Goal: Task Accomplishment & Management: Manage account settings

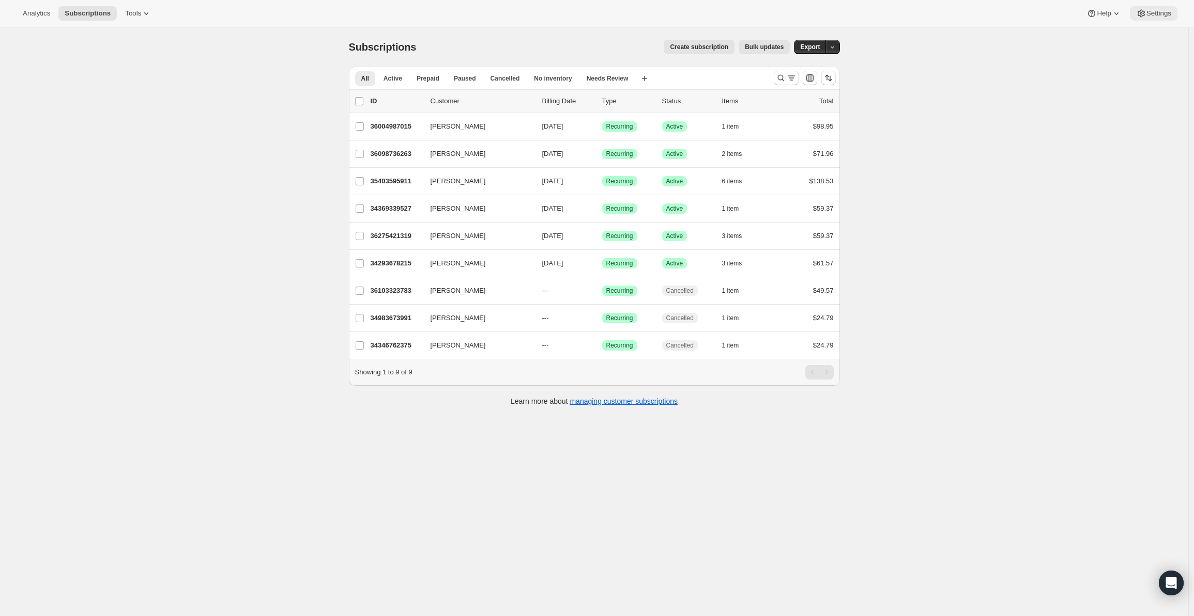
click at [1152, 12] on span "Settings" at bounding box center [1158, 13] width 25 height 8
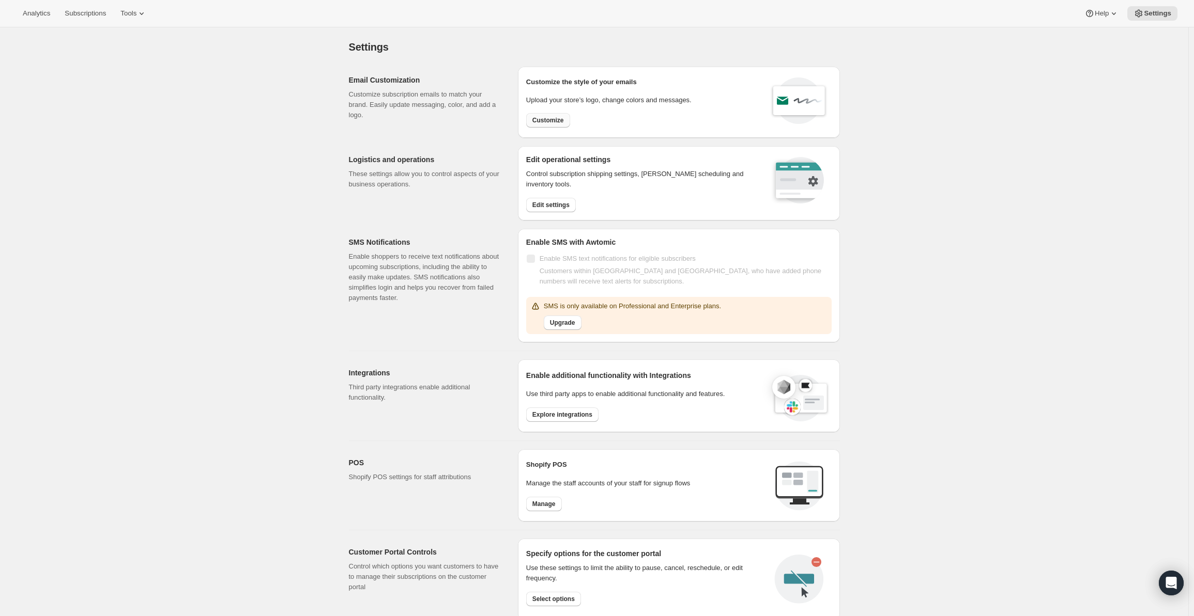
click at [545, 117] on span "Customize" at bounding box center [548, 120] width 32 height 8
select select "subscriptionMessage"
select select "5"
select select "15"
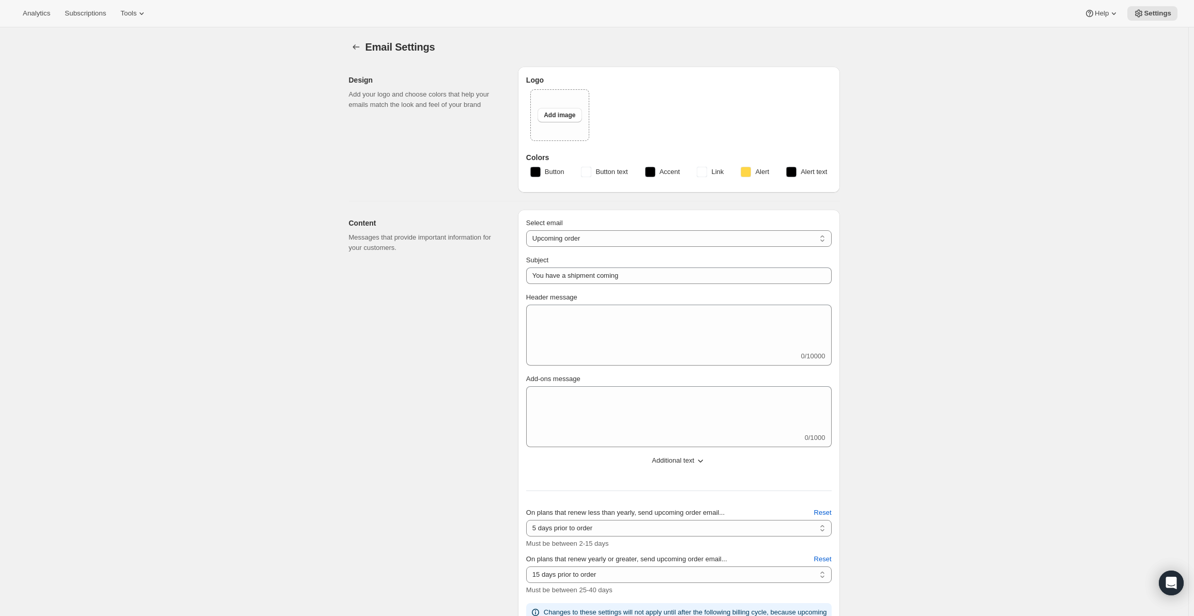
select select "2"
type input "Dripr"
checkbox input "false"
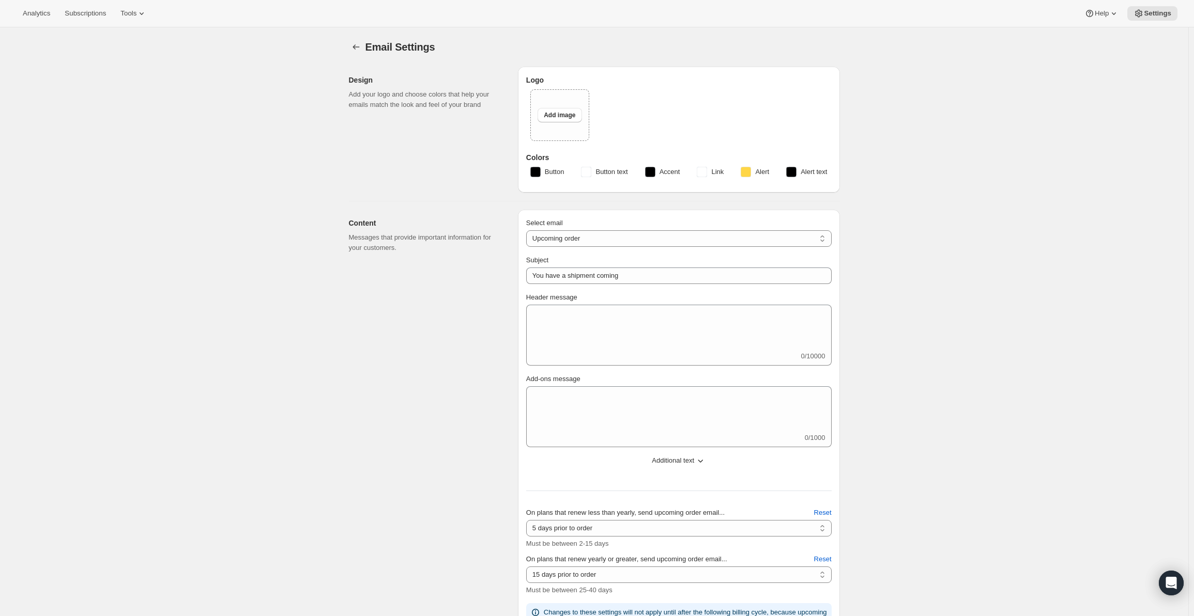
checkbox input "false"
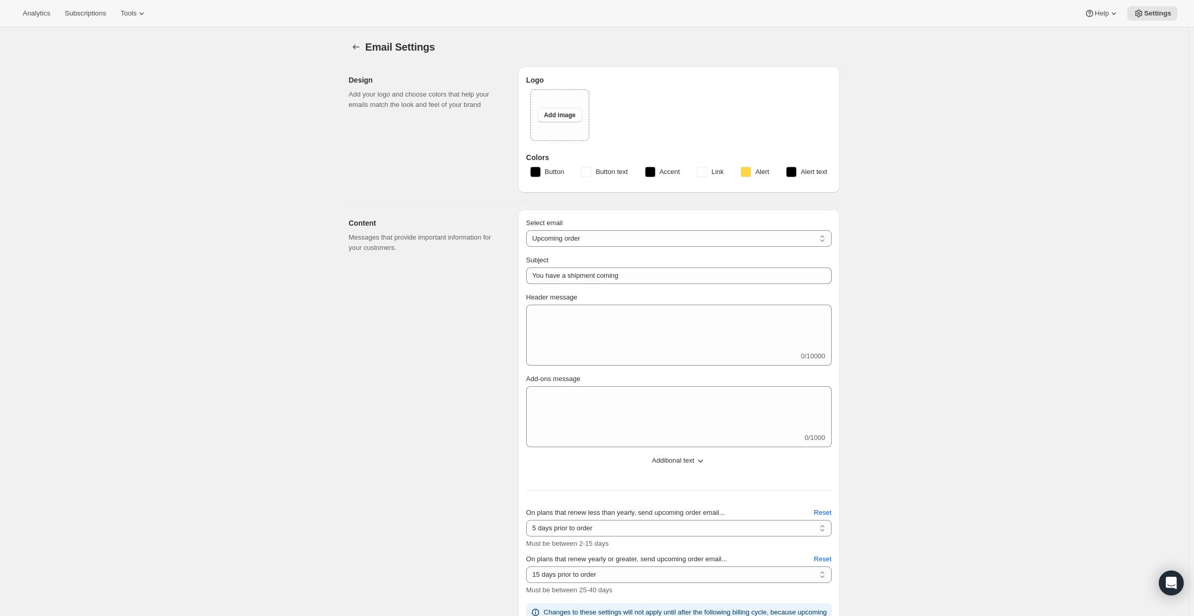
checkbox input "false"
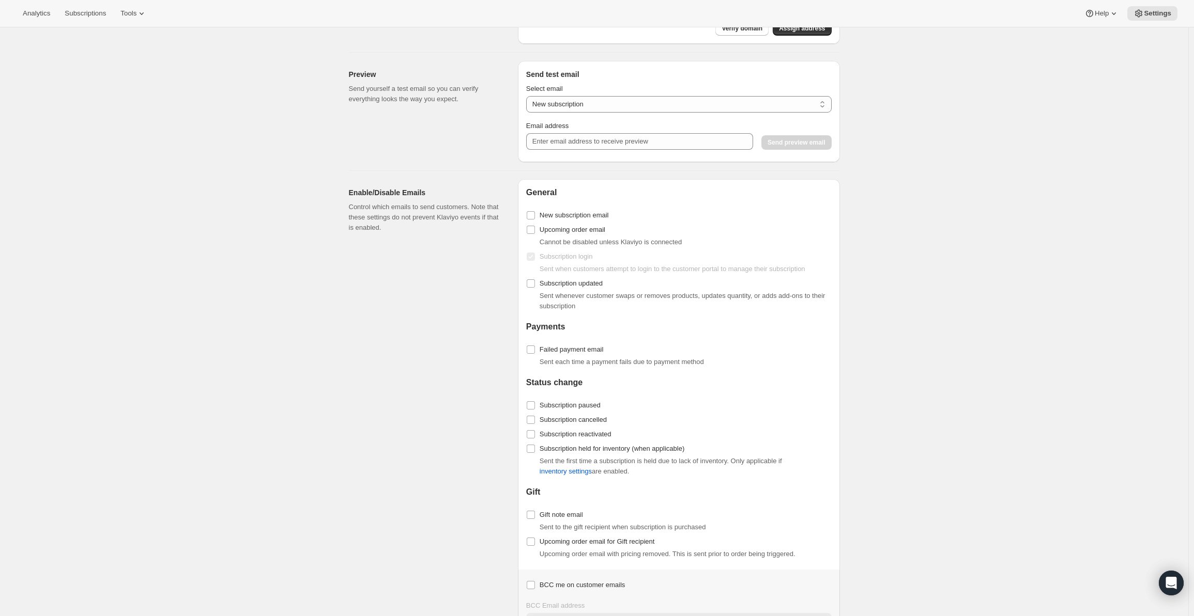
scroll to position [878, 0]
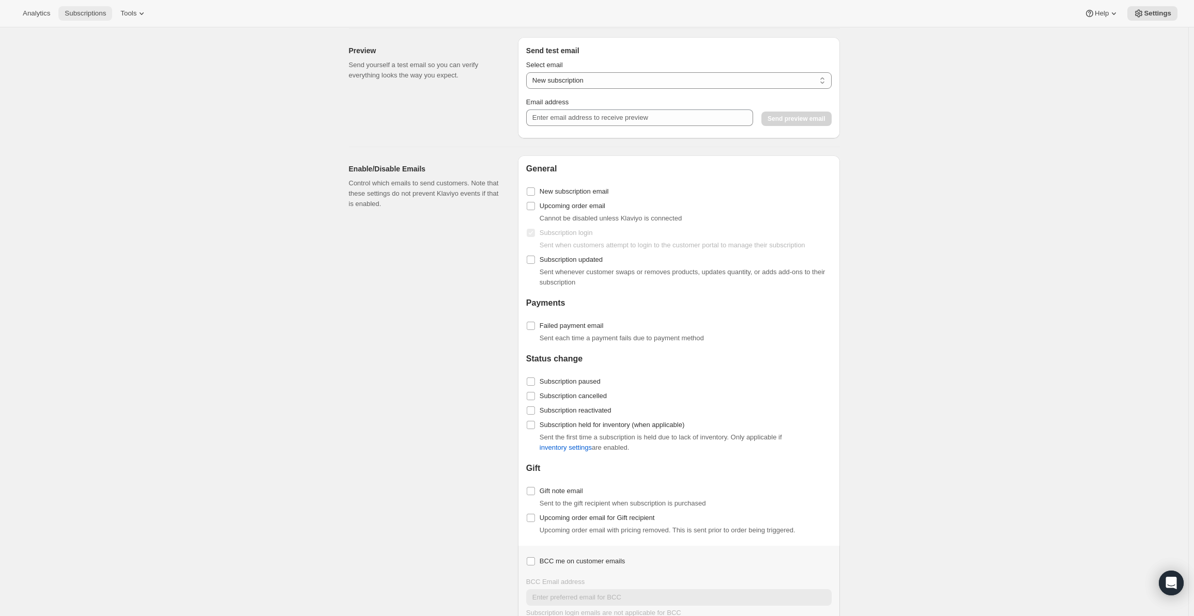
click at [101, 11] on span "Subscriptions" at bounding box center [85, 13] width 41 height 8
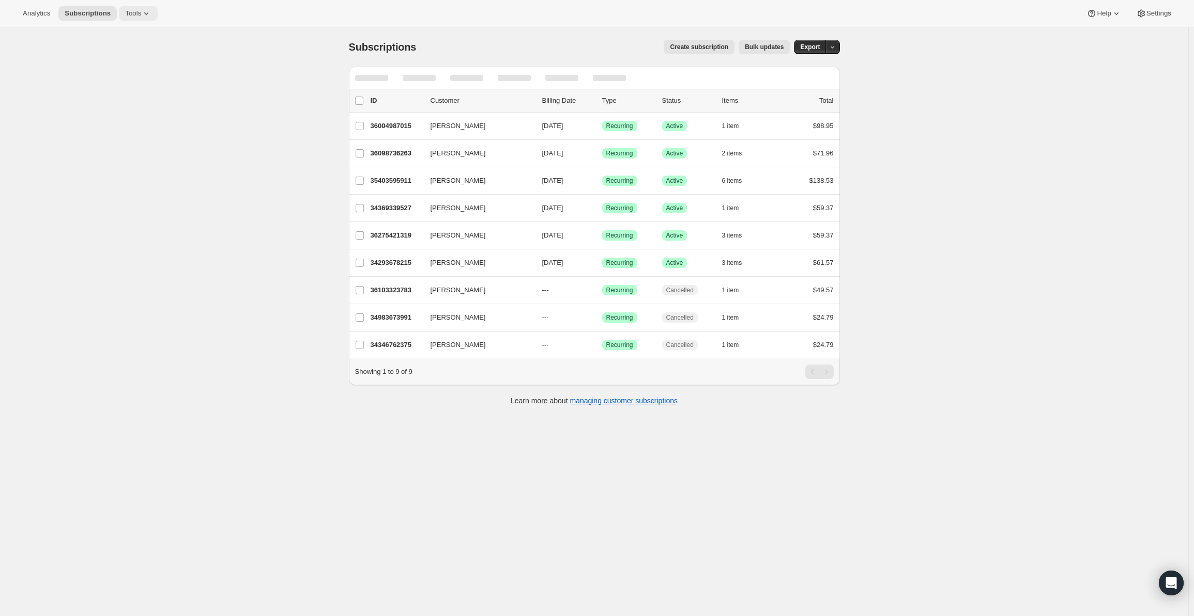
click at [141, 12] on icon at bounding box center [146, 13] width 10 height 10
click at [140, 33] on span "Subscription Plans" at bounding box center [123, 35] width 56 height 8
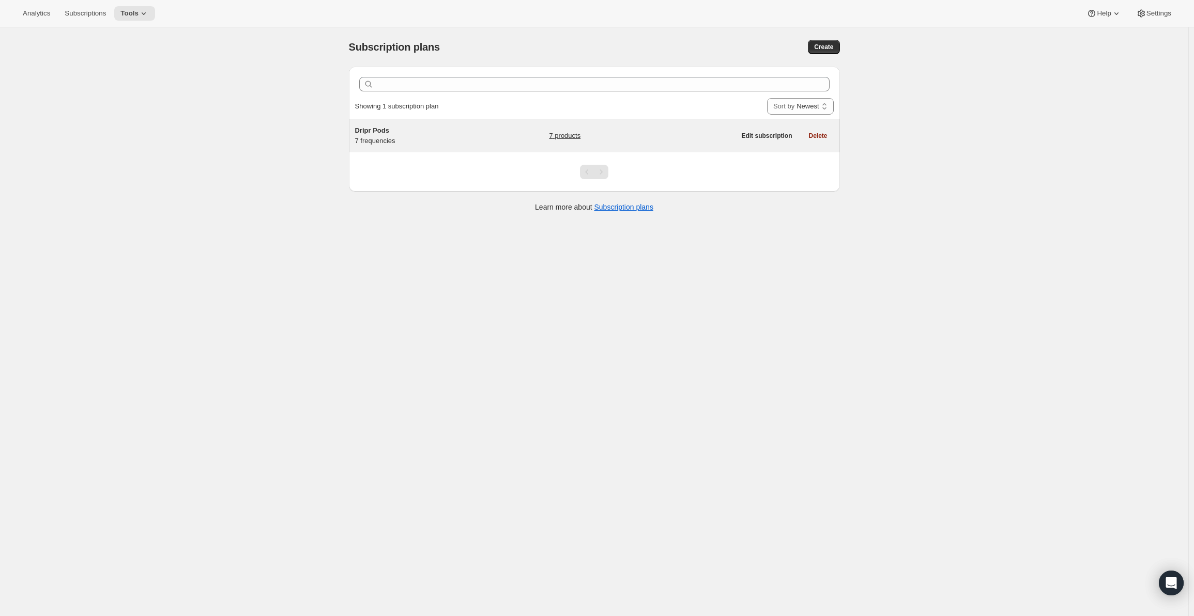
click at [467, 140] on div "Dripr Pods 7 frequencies" at bounding box center [419, 136] width 129 height 21
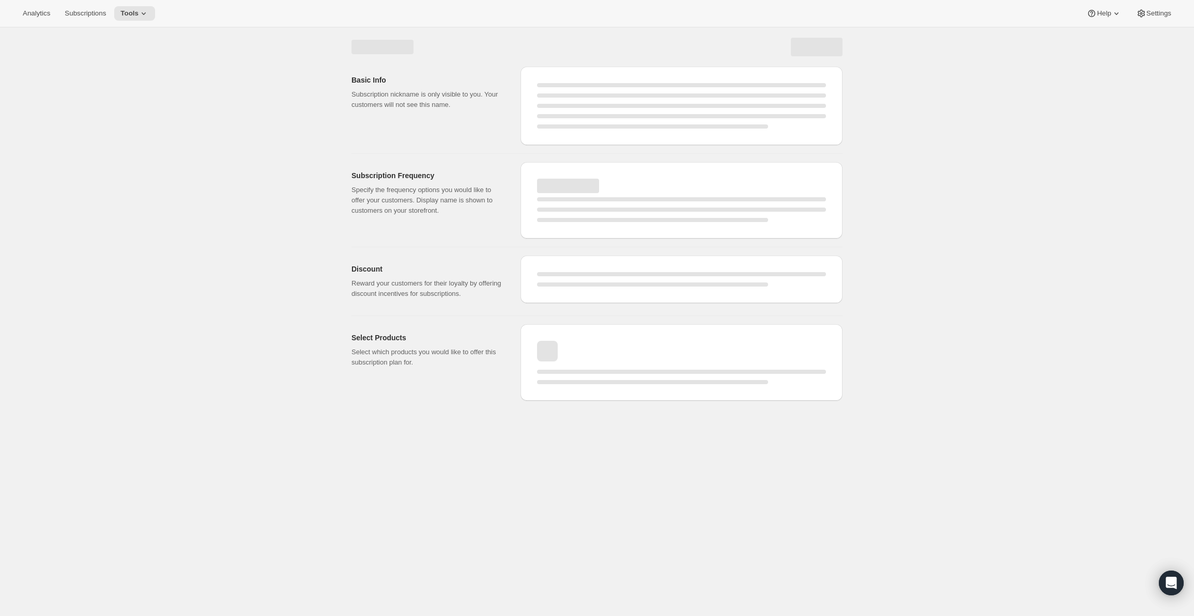
select select "WEEK"
select select "MONTH"
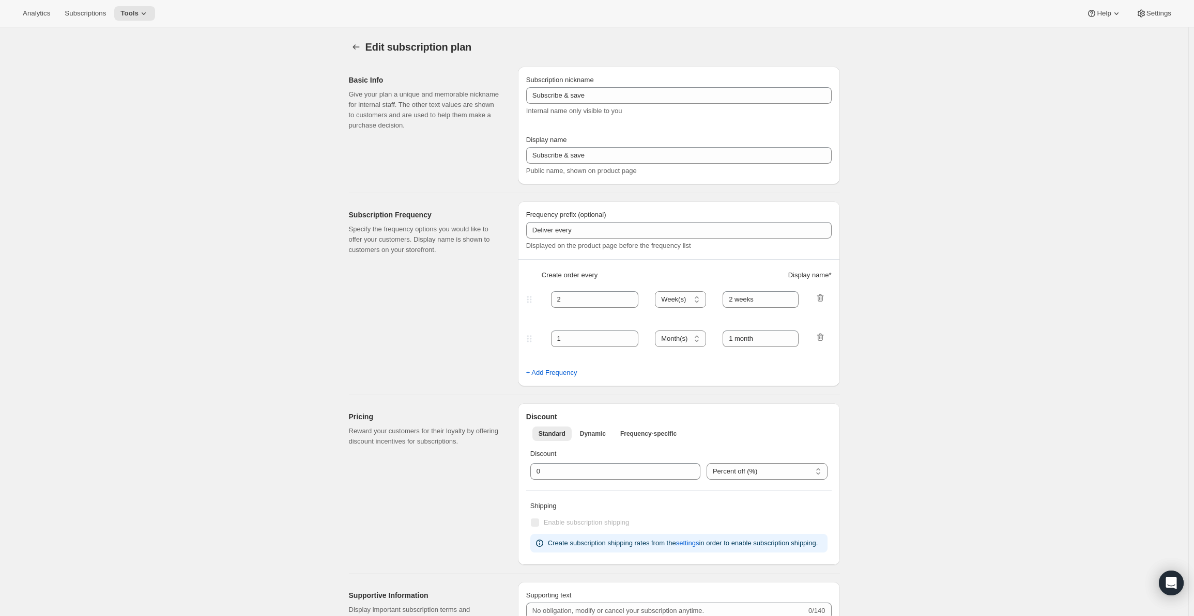
type input "Dripr Pods"
type input "Dripr Pods Subscription"
type input "3"
select select "WEEK"
type input "3 weeks"
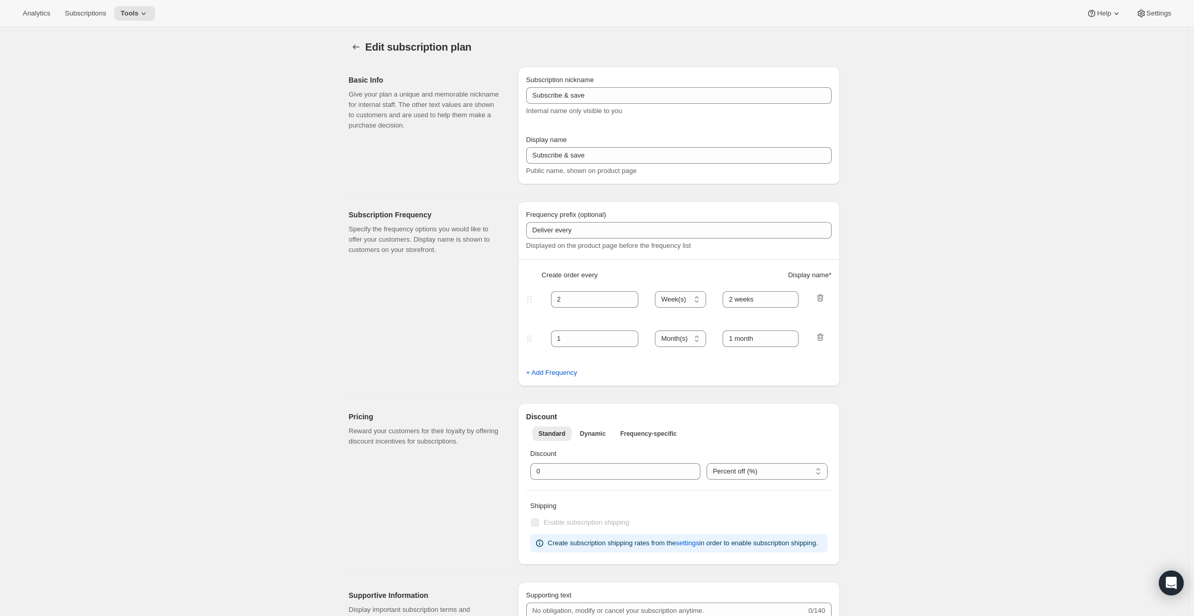
type input "10"
select select "WEEK"
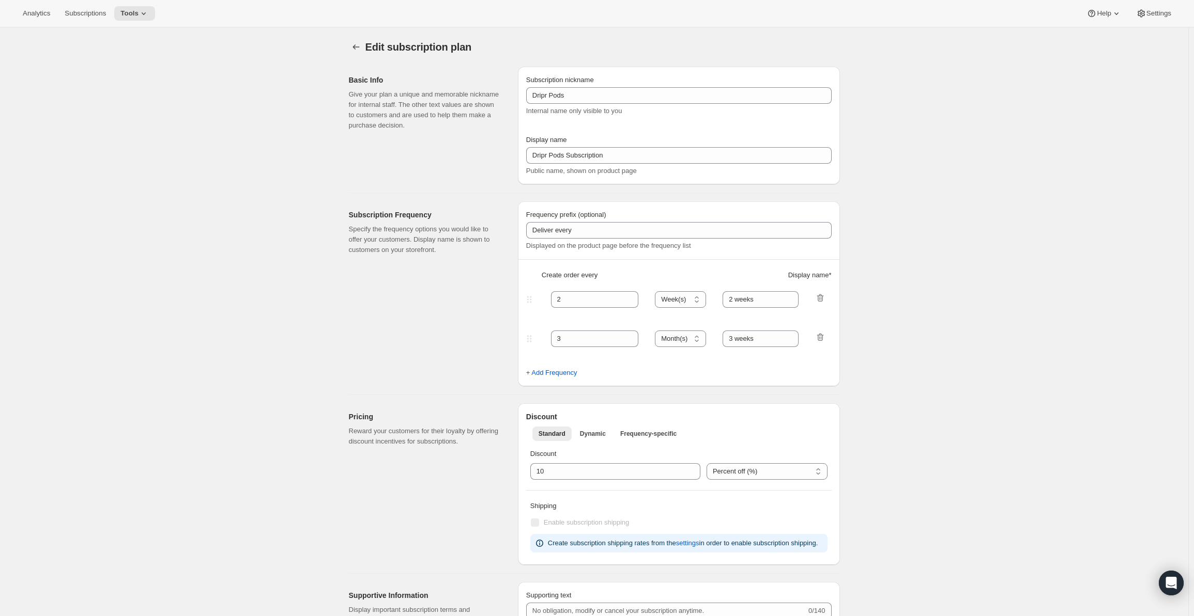
select select "WEEK"
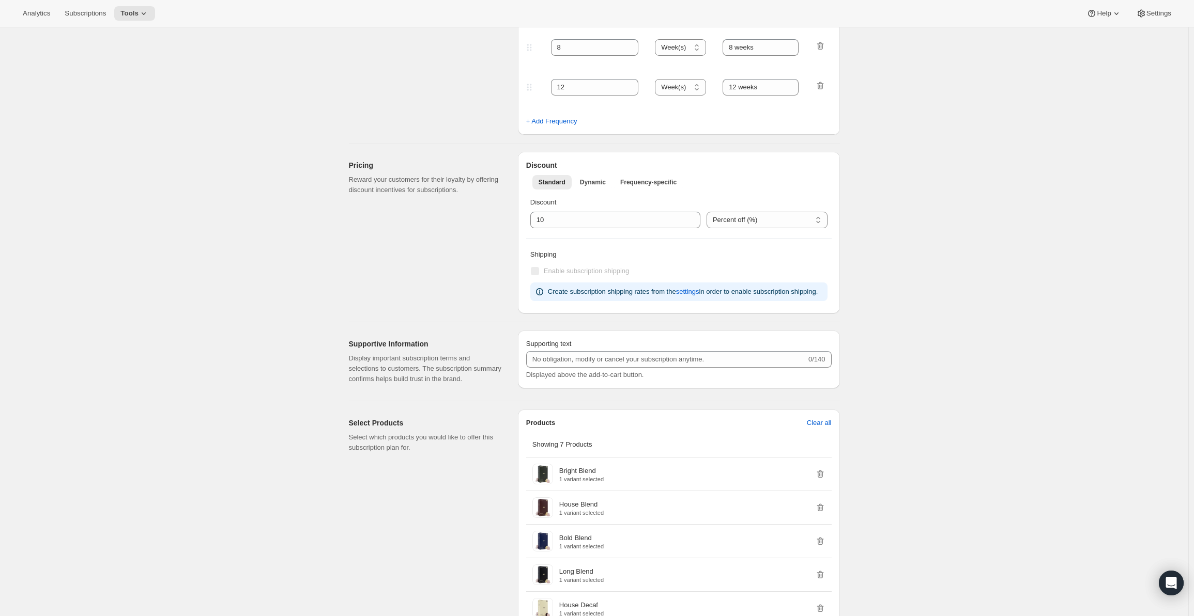
scroll to position [353, 0]
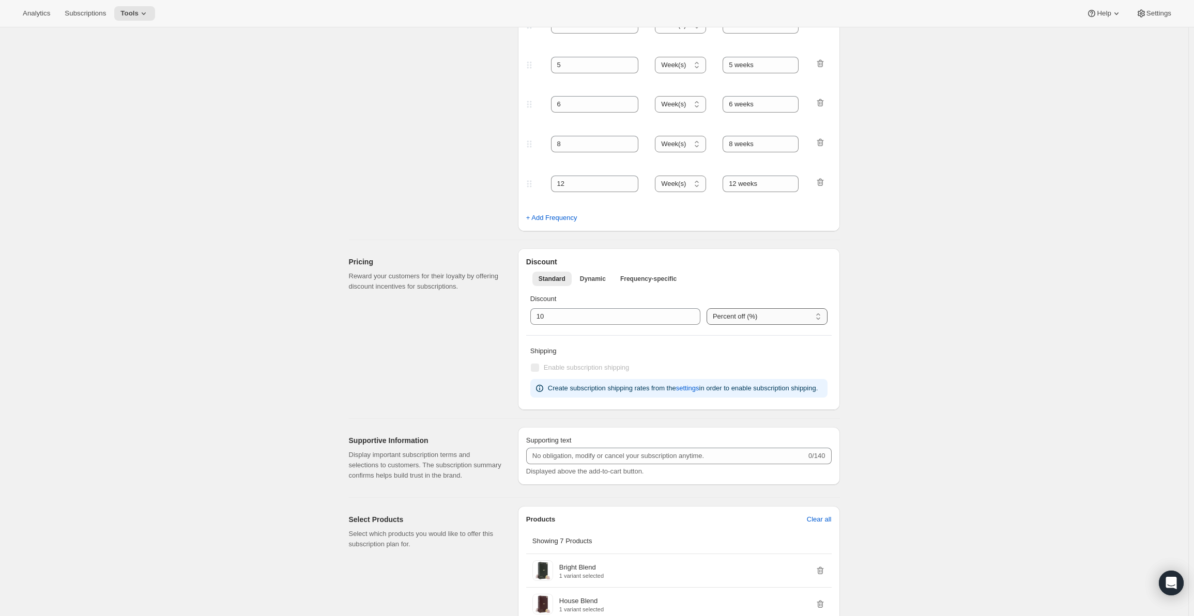
click at [744, 313] on select "Percent off (%) New Zealand Dollars off (NZ$)" at bounding box center [766, 316] width 121 height 17
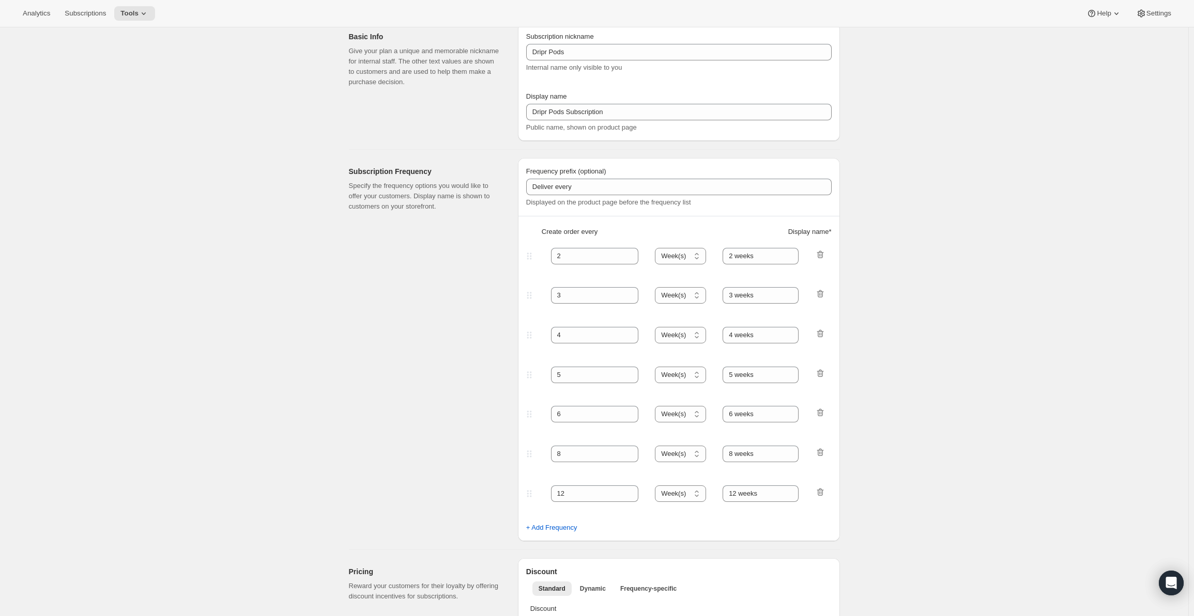
scroll to position [0, 0]
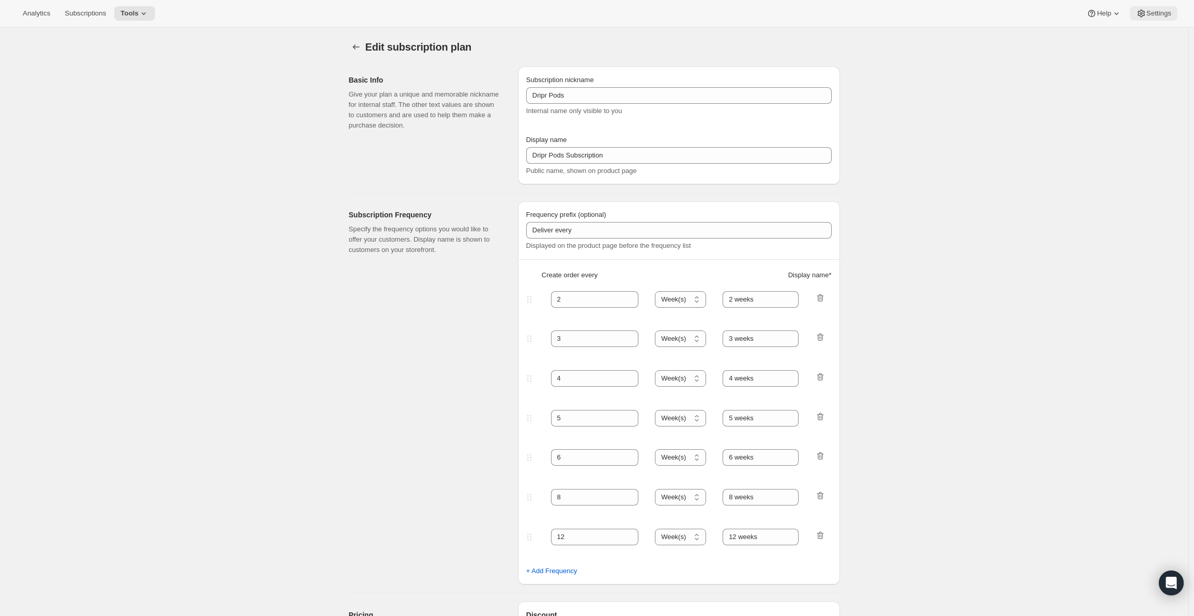
click at [1164, 12] on span "Settings" at bounding box center [1158, 13] width 25 height 8
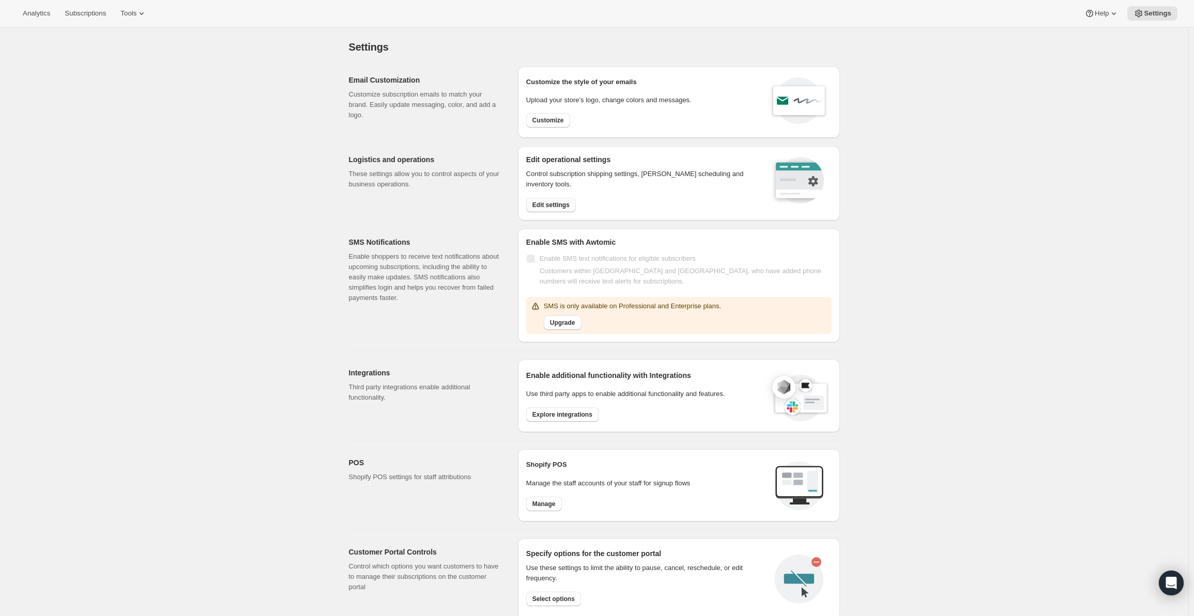
click at [563, 207] on span "Edit settings" at bounding box center [550, 205] width 37 height 8
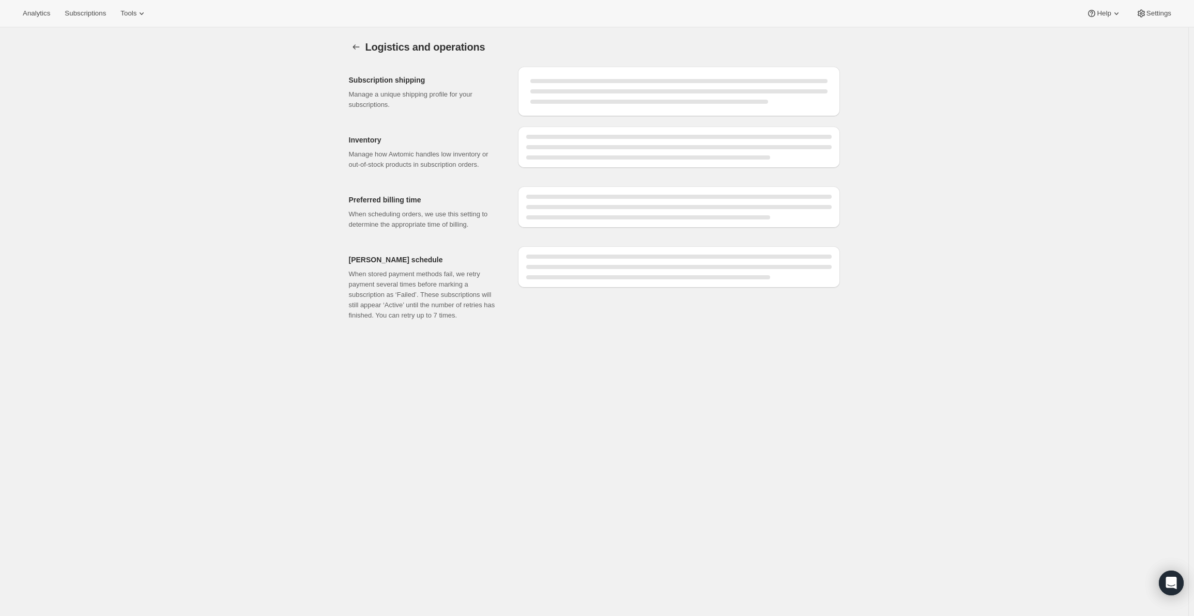
select select "09:00"
select select "DAY"
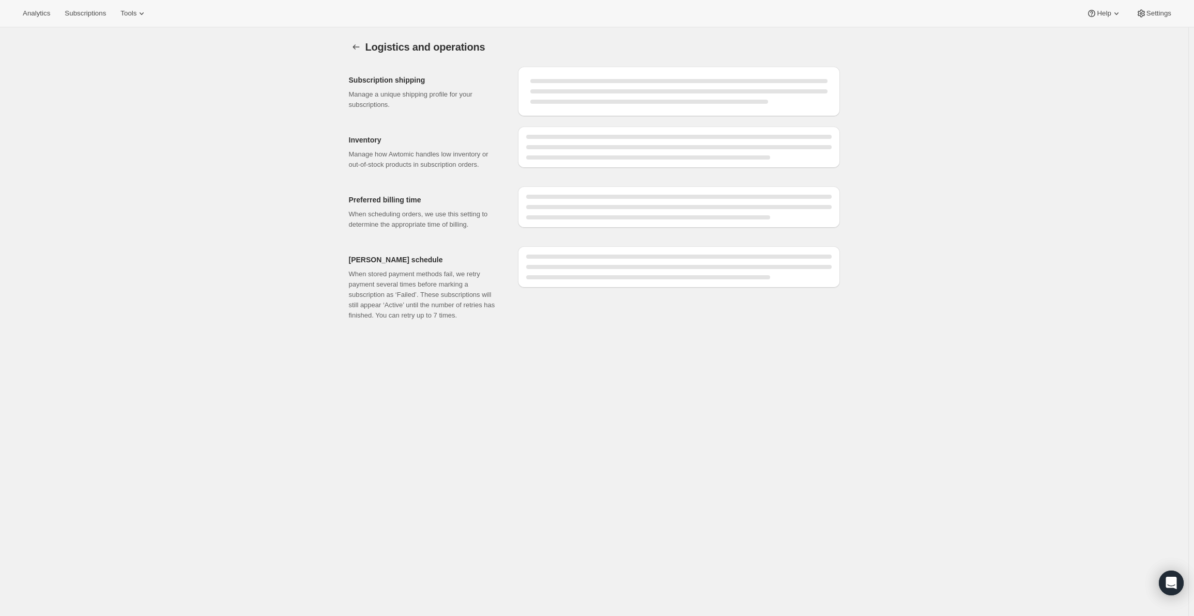
select select "DAY"
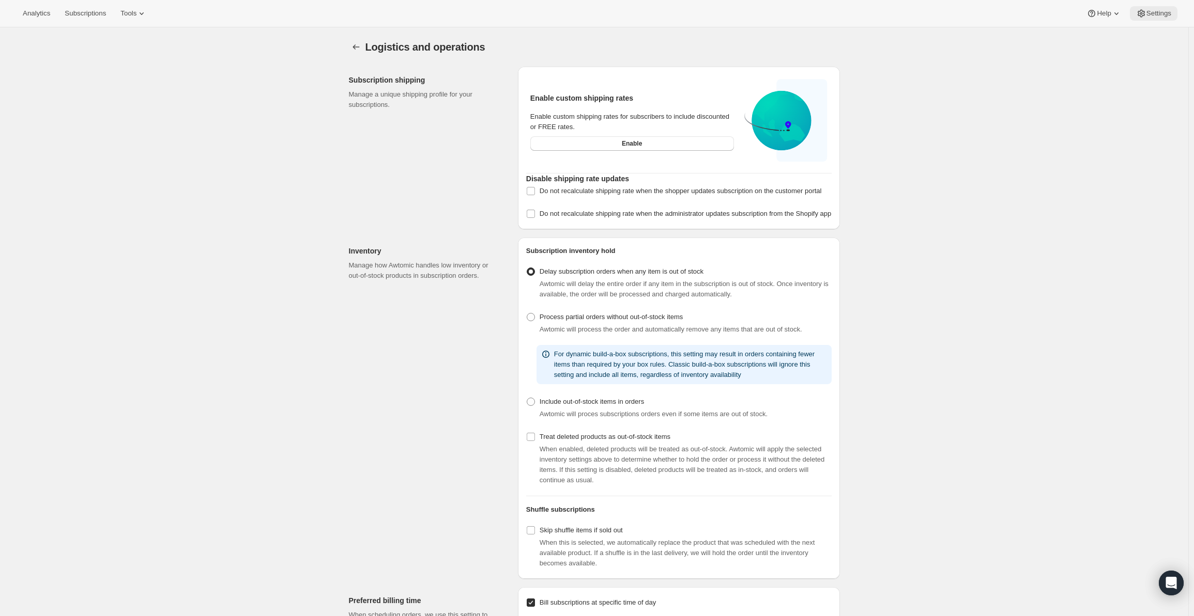
click at [1158, 13] on span "Settings" at bounding box center [1158, 13] width 25 height 8
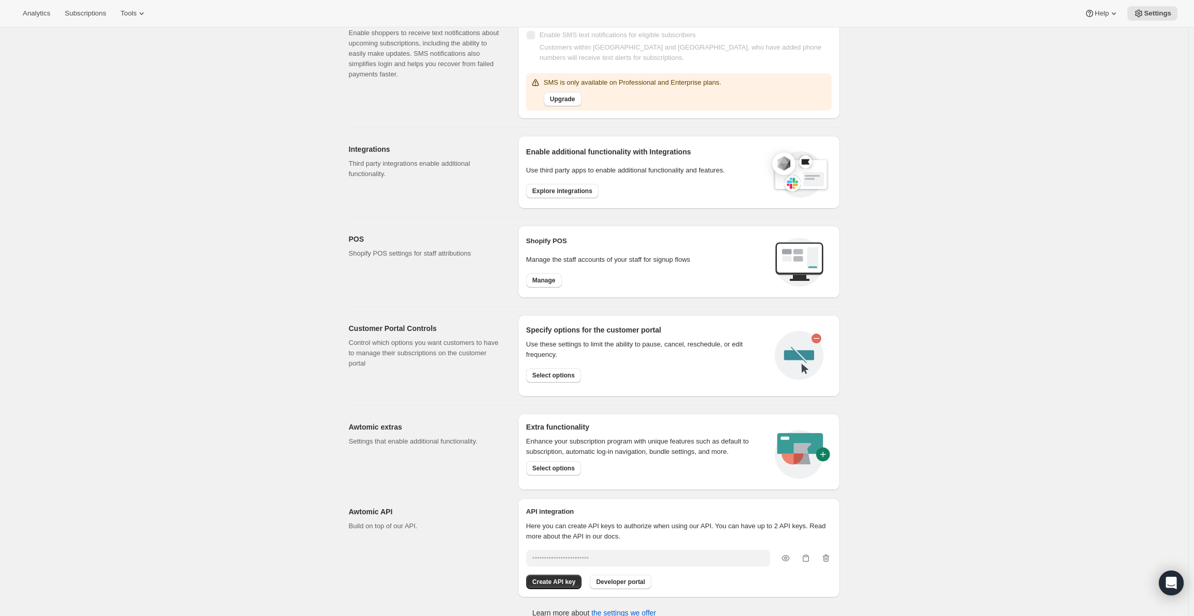
scroll to position [233, 0]
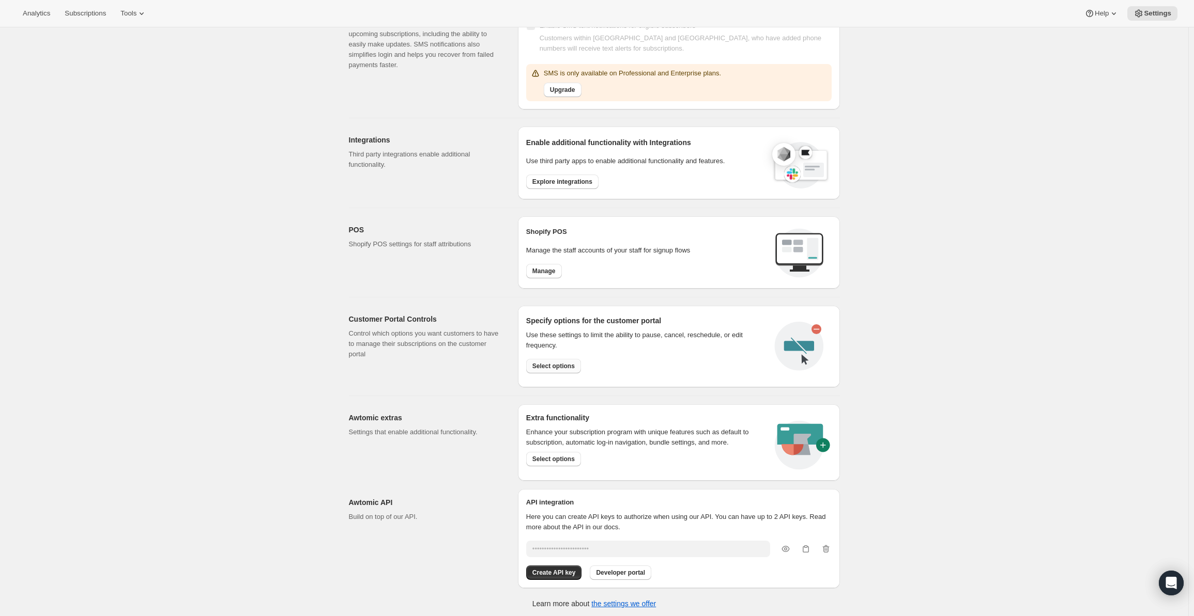
click at [554, 364] on span "Select options" at bounding box center [553, 366] width 42 height 8
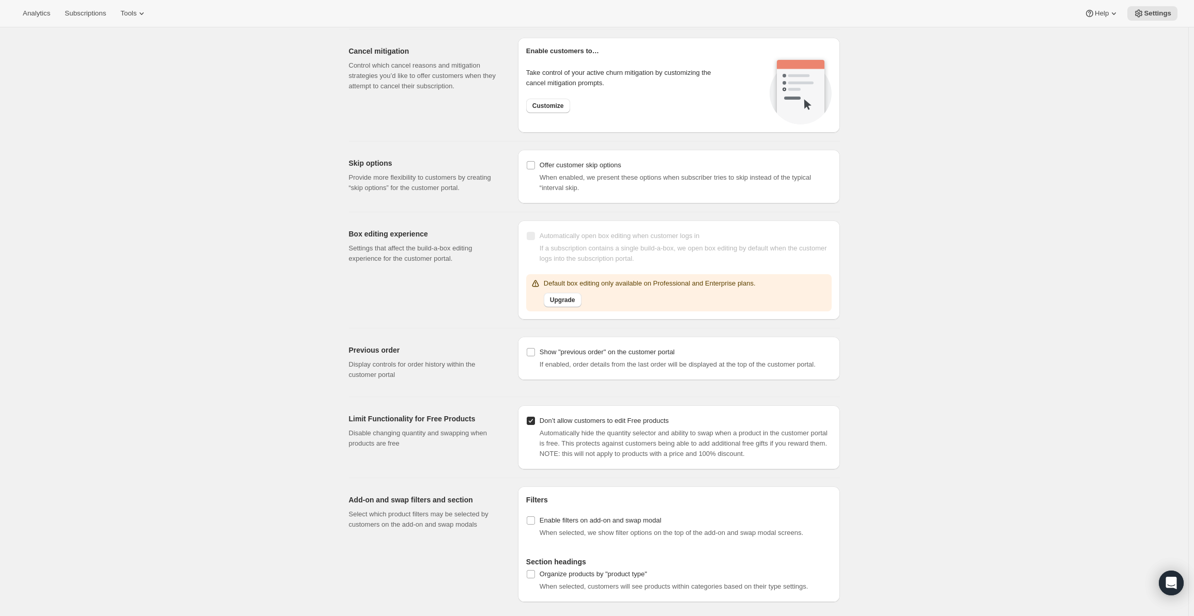
scroll to position [827, 0]
click at [1164, 11] on span "Settings" at bounding box center [1156, 13] width 27 height 8
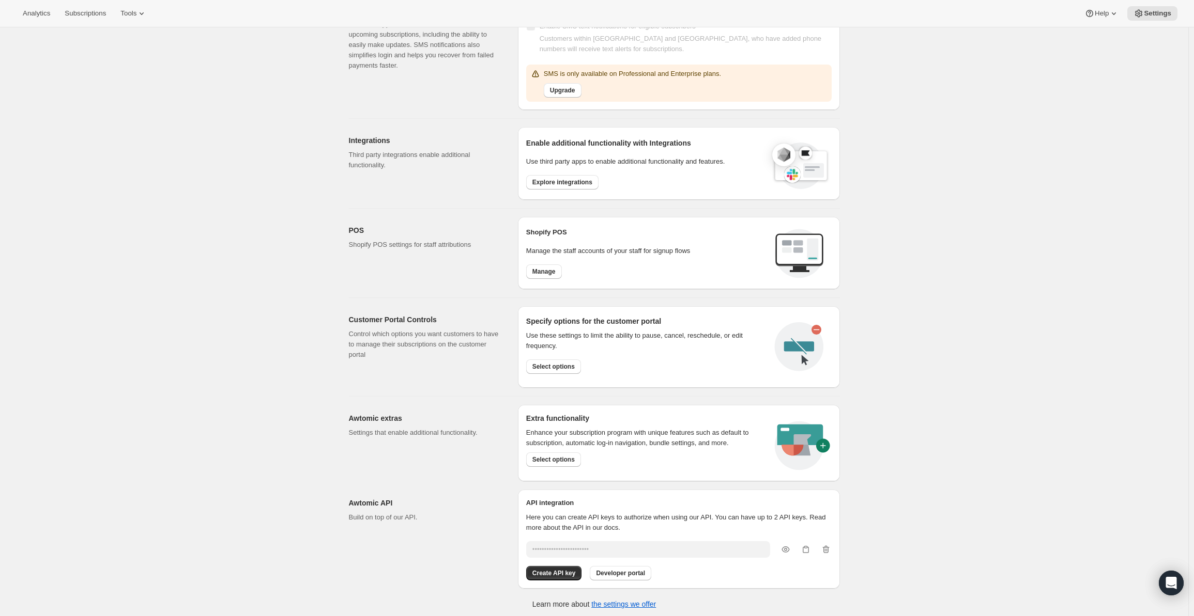
scroll to position [233, 0]
click at [562, 457] on span "Select options" at bounding box center [553, 459] width 42 height 8
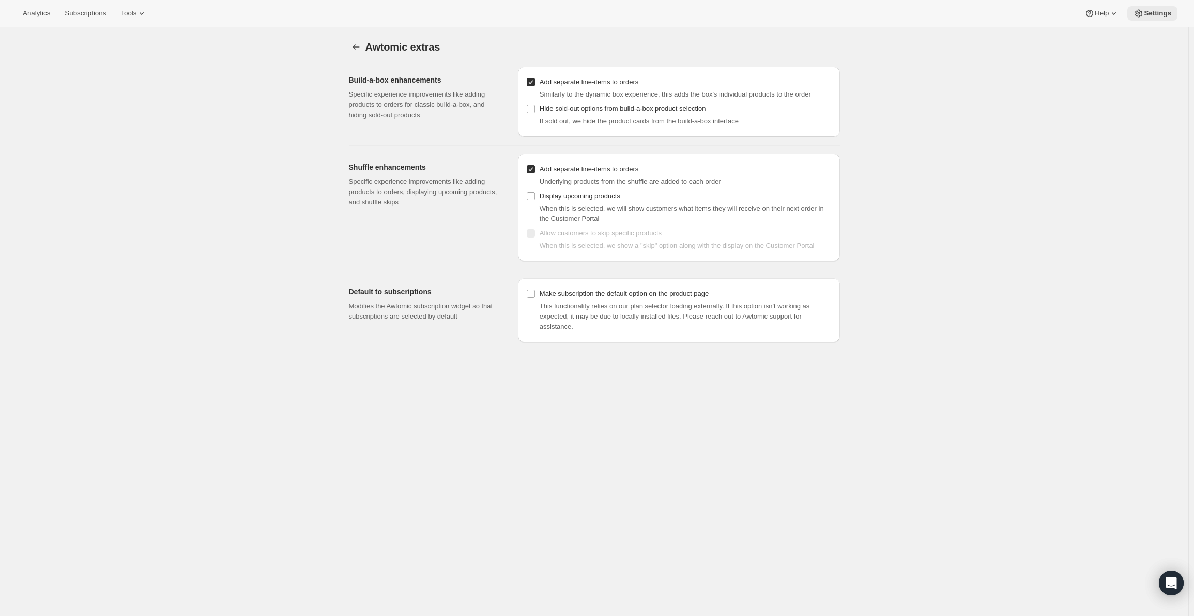
click at [1143, 13] on icon at bounding box center [1138, 13] width 10 height 10
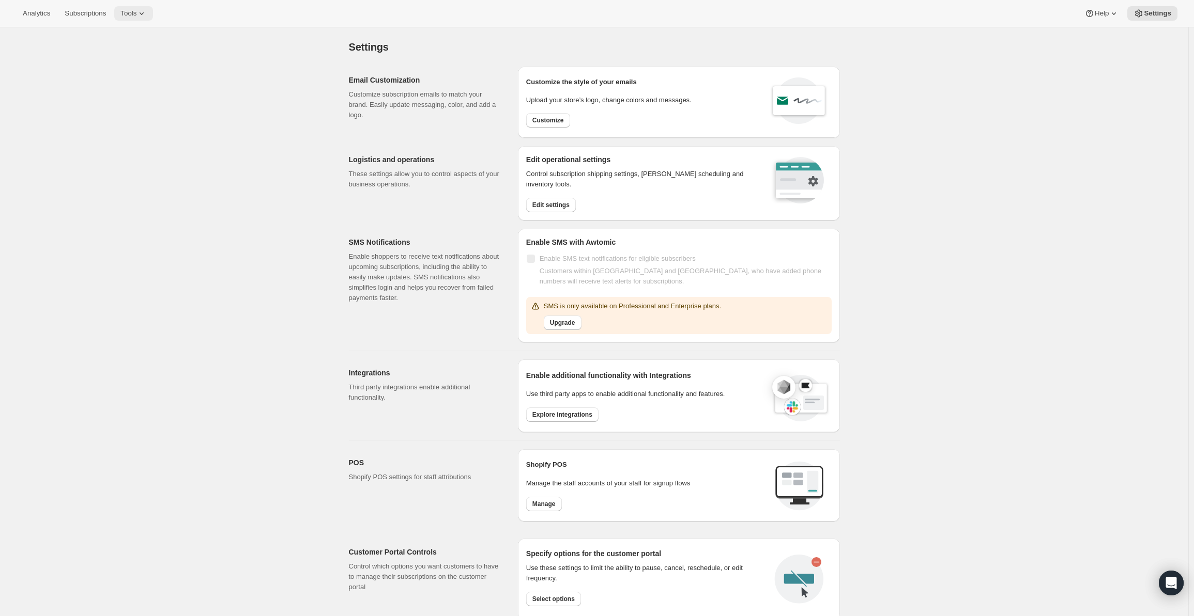
click at [123, 11] on span "Tools" at bounding box center [128, 13] width 16 height 8
click at [122, 87] on span "Moments" at bounding box center [139, 88] width 91 height 10
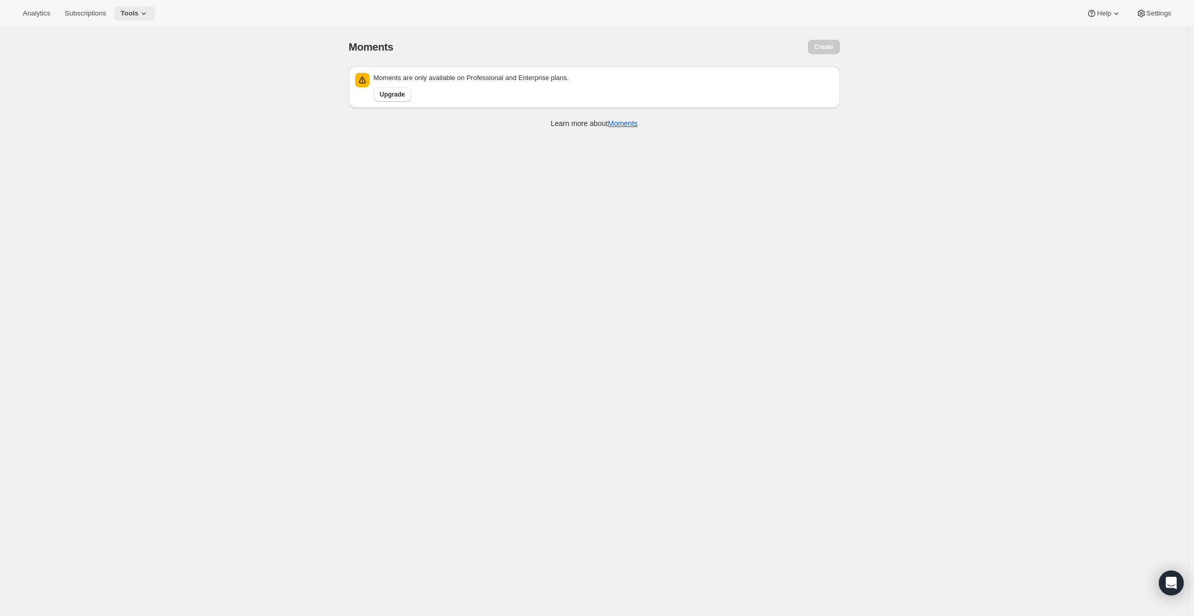
click at [140, 9] on icon at bounding box center [143, 13] width 10 height 10
click at [147, 127] on div "Inventory Projections Info Beta" at bounding box center [139, 123] width 91 height 10
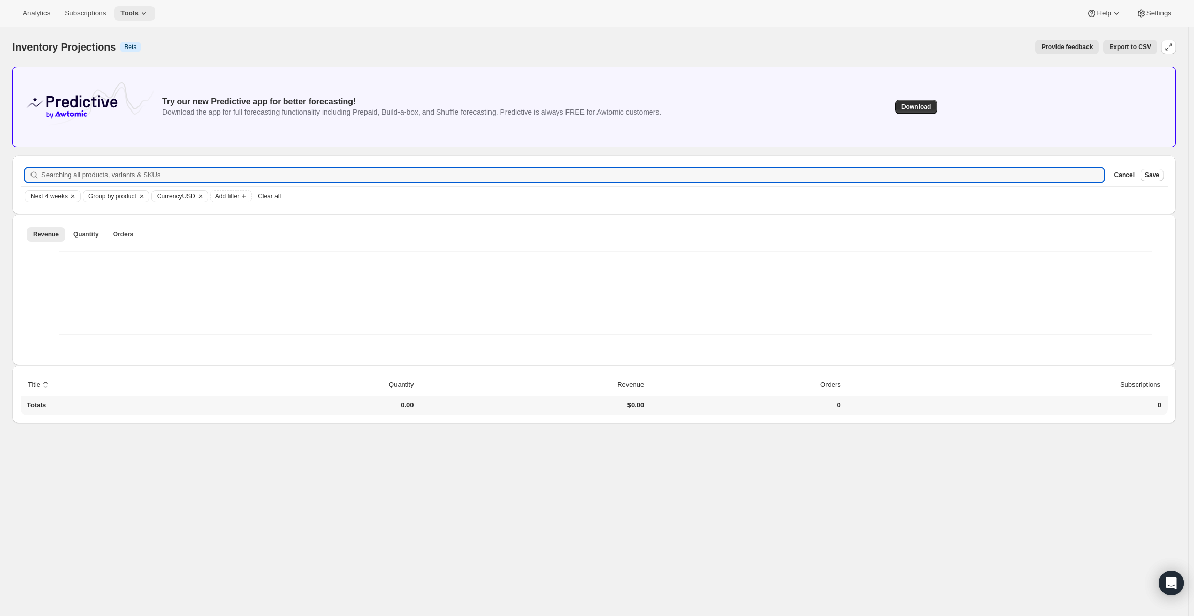
click at [141, 8] on button "Tools" at bounding box center [134, 13] width 41 height 14
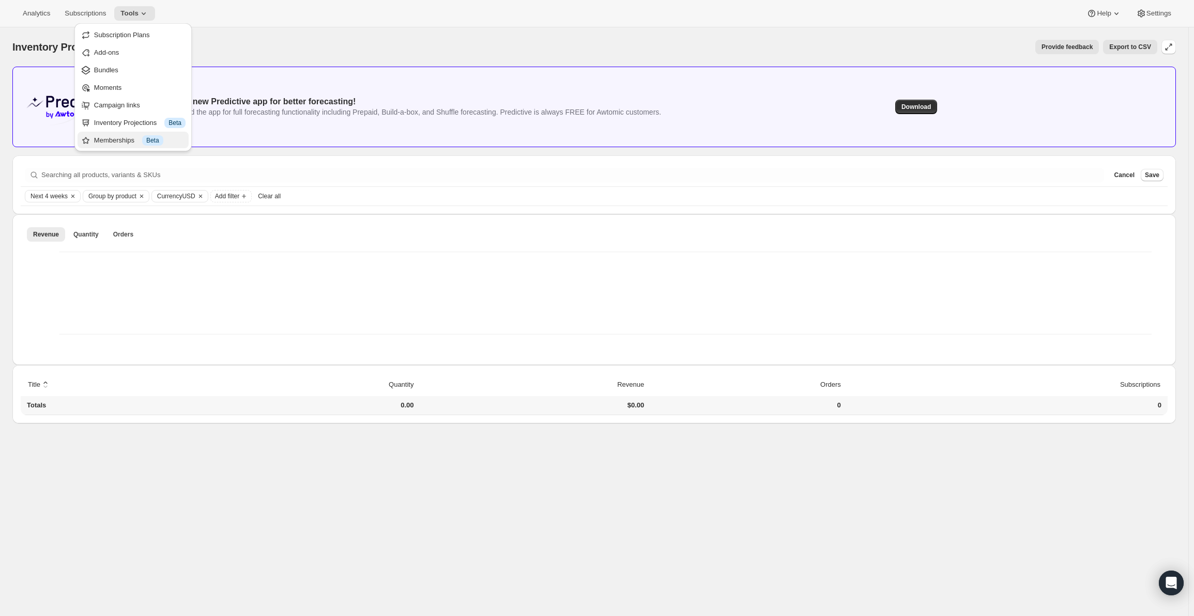
click at [114, 141] on div "Memberships Info Beta" at bounding box center [139, 140] width 91 height 10
